Goal: Information Seeking & Learning: Learn about a topic

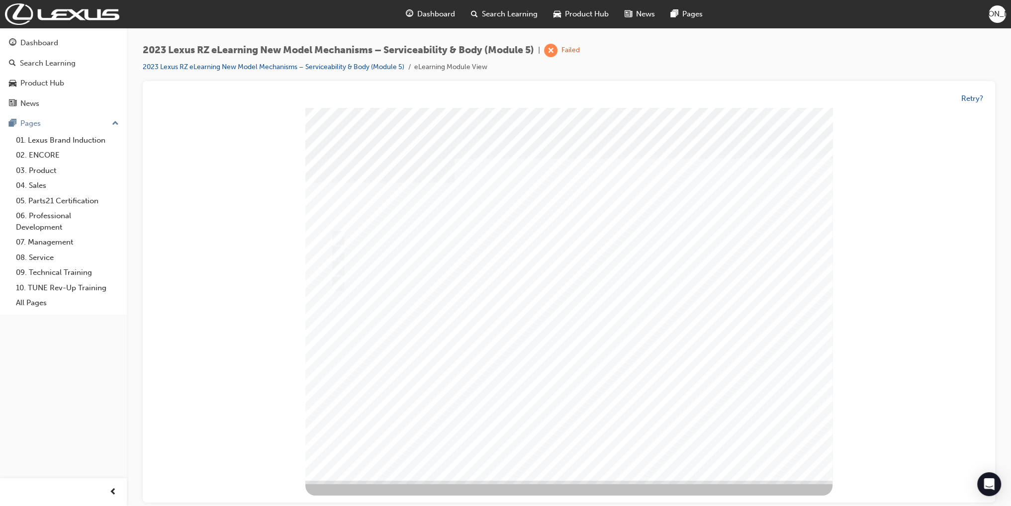
click at [231, 112] on div at bounding box center [569, 112] width 829 height 0
click at [252, 112] on div at bounding box center [569, 112] width 829 height 0
click at [235, 112] on div at bounding box center [569, 112] width 829 height 0
click at [213, 112] on div at bounding box center [569, 112] width 829 height 0
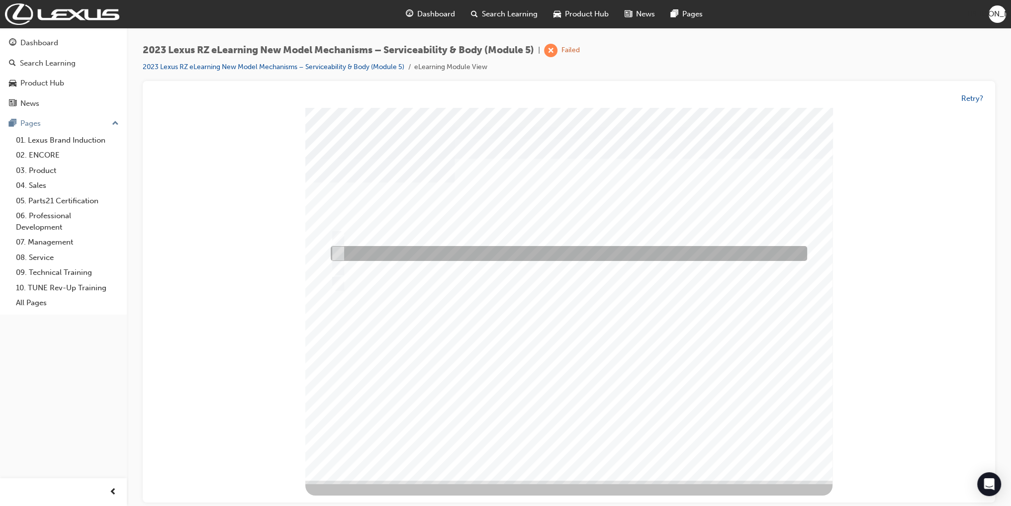
click at [430, 256] on div at bounding box center [566, 254] width 477 height 15
radio input "true"
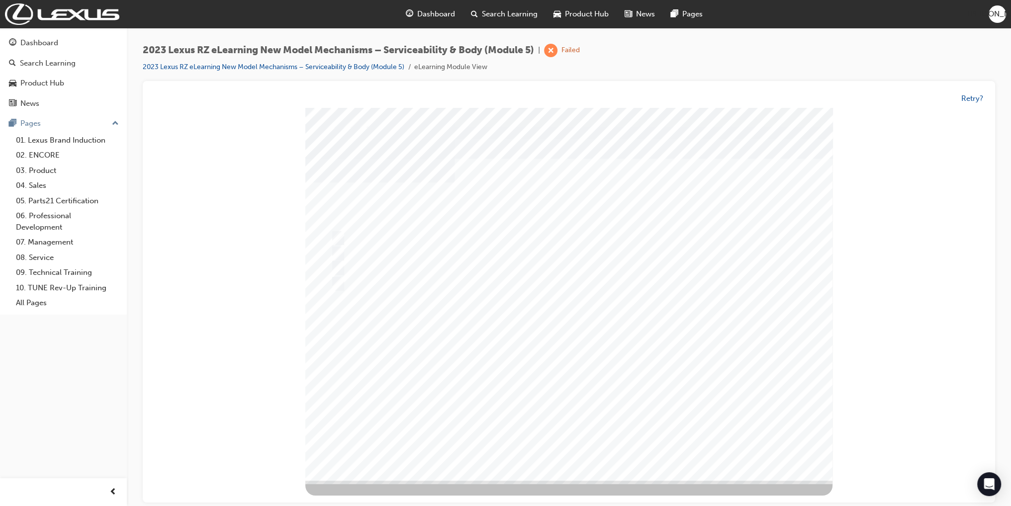
click at [512, 332] on div at bounding box center [568, 294] width 527 height 373
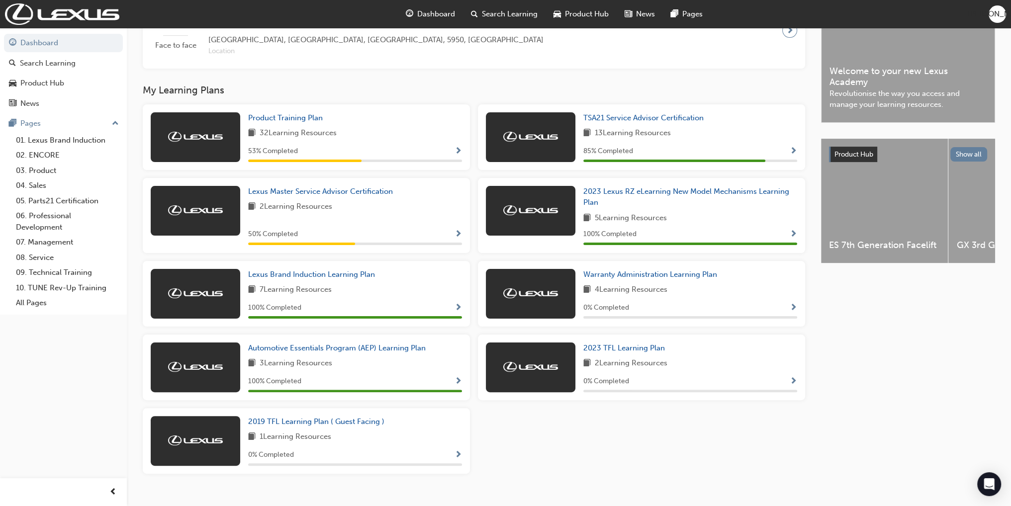
scroll to position [290, 0]
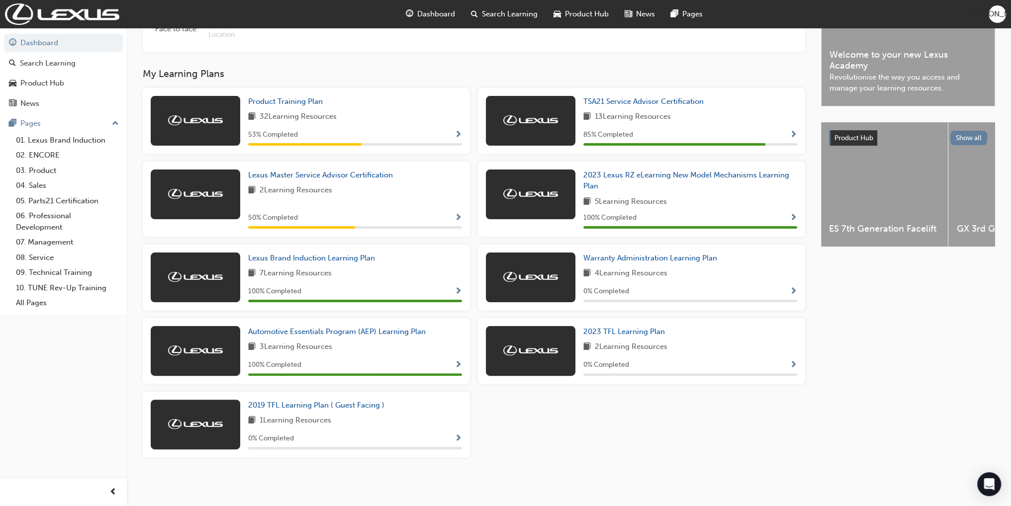
click at [727, 440] on div "Product Training Plan 32 Learning Resources 53 % Completed TSA21 Service Adviso…" at bounding box center [474, 277] width 671 height 378
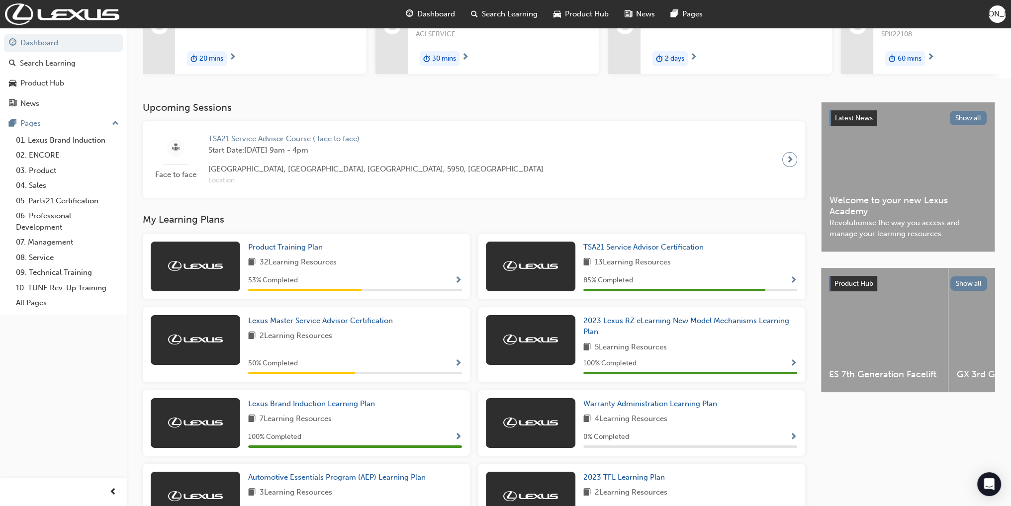
click at [565, 225] on h3 "My Learning Plans" at bounding box center [474, 219] width 663 height 11
